Goal: Find specific page/section: Find specific page/section

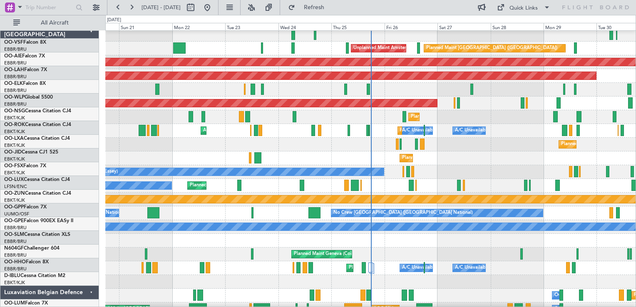
scroll to position [708, 0]
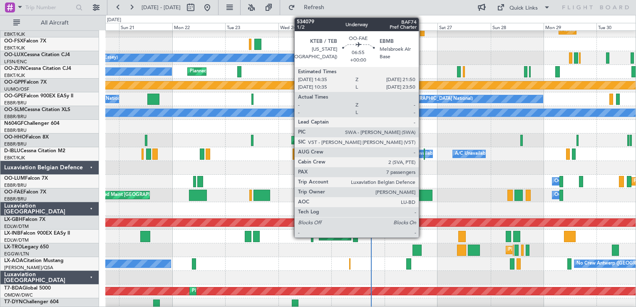
click at [423, 194] on div at bounding box center [424, 195] width 16 height 11
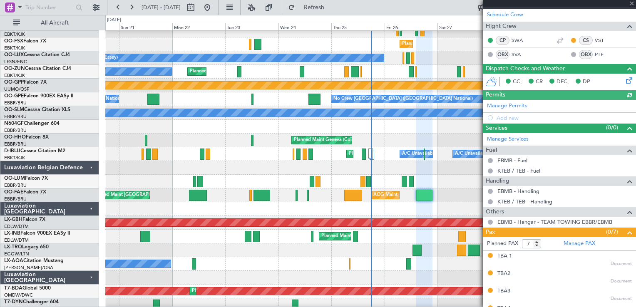
scroll to position [209, 0]
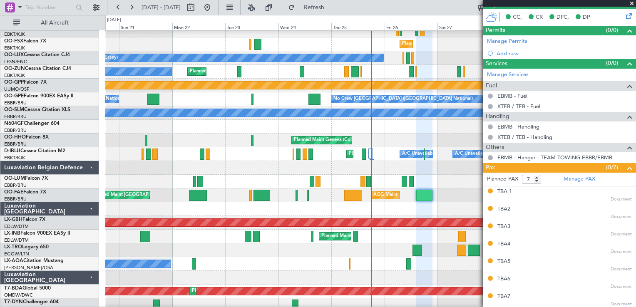
click at [633, 2] on span at bounding box center [632, 3] width 8 height 7
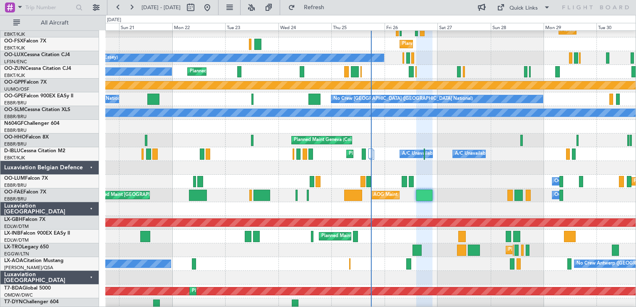
type input "0"
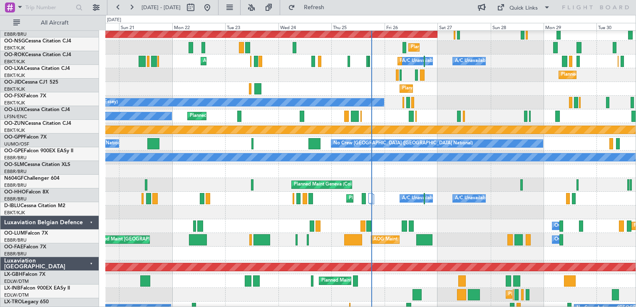
scroll to position [695, 0]
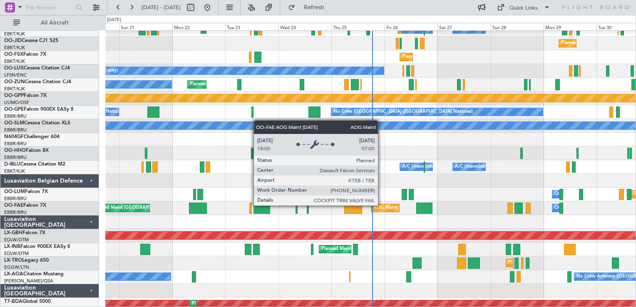
click at [382, 205] on div "AOG Maint [US_STATE] ([GEOGRAPHIC_DATA])" at bounding box center [424, 208] width 101 height 12
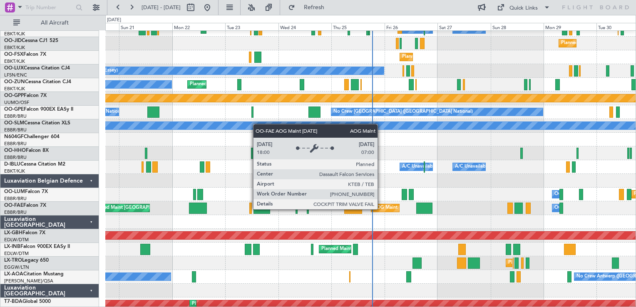
click at [381, 209] on div "AOG Maint [US_STATE] ([GEOGRAPHIC_DATA])" at bounding box center [424, 208] width 101 height 12
click at [382, 210] on div "AOG Maint [US_STATE] ([GEOGRAPHIC_DATA])" at bounding box center [424, 208] width 101 height 12
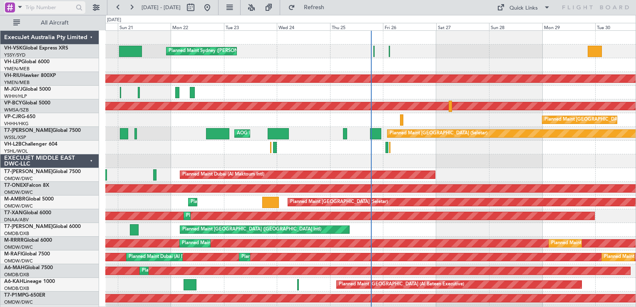
click at [10, 10] on div at bounding box center [10, 7] width 10 height 10
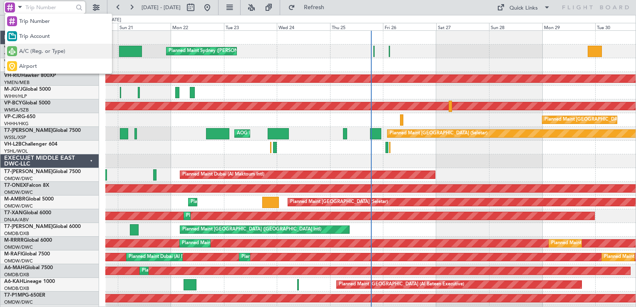
click at [30, 52] on span "A/C (Reg. or Type)" at bounding box center [42, 51] width 46 height 8
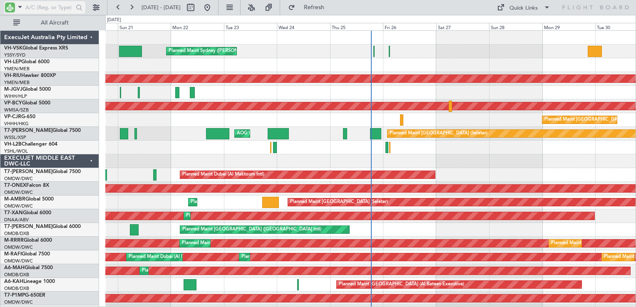
click at [42, 10] on input "text" at bounding box center [49, 7] width 48 height 12
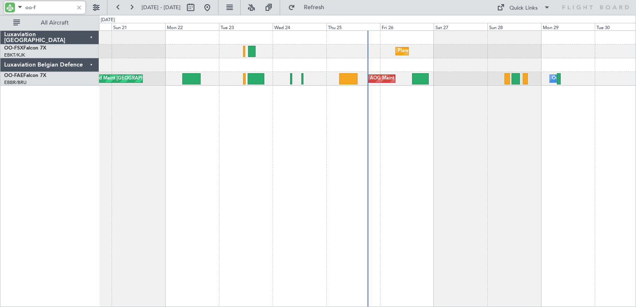
type input "oo-f"
click at [80, 6] on div at bounding box center [79, 7] width 9 height 9
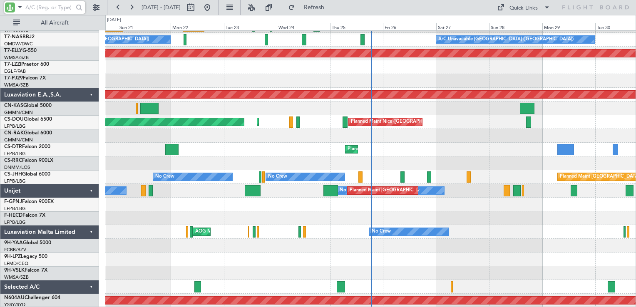
scroll to position [1152, 0]
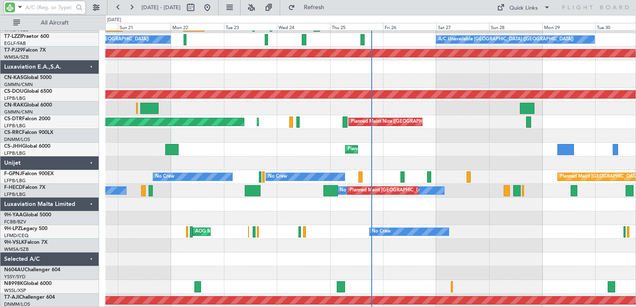
click at [298, 232] on div "No Crew AOG Maint Cannes ([GEOGRAPHIC_DATA]) [GEOGRAPHIC_DATA] ([GEOGRAPHIC_DAT…" at bounding box center [370, 232] width 531 height 14
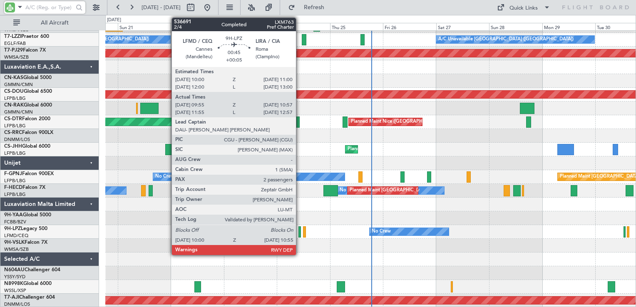
click at [300, 233] on div at bounding box center [300, 232] width 2 height 11
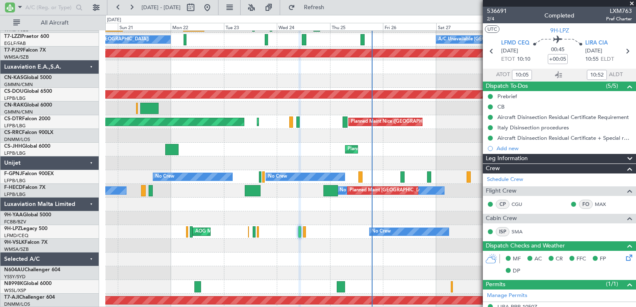
click at [636, 3] on span at bounding box center [632, 3] width 8 height 7
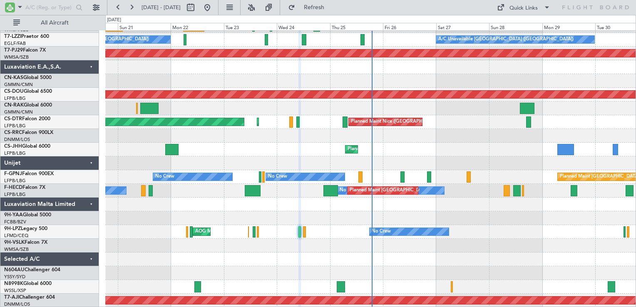
type input "0"
